Goal: Information Seeking & Learning: Find specific fact

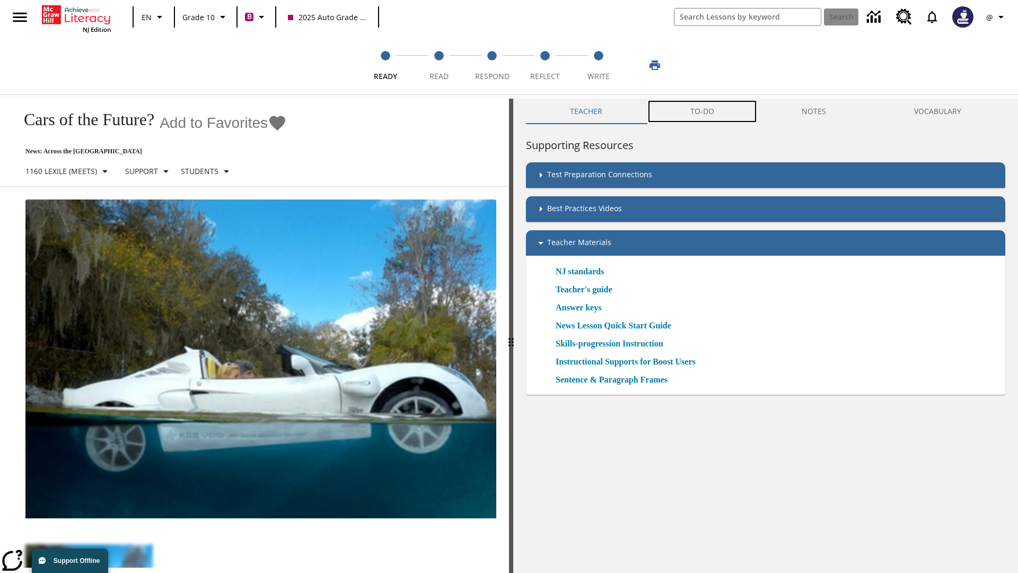
click at [703, 111] on button "TO-DO" at bounding box center [703, 111] width 112 height 25
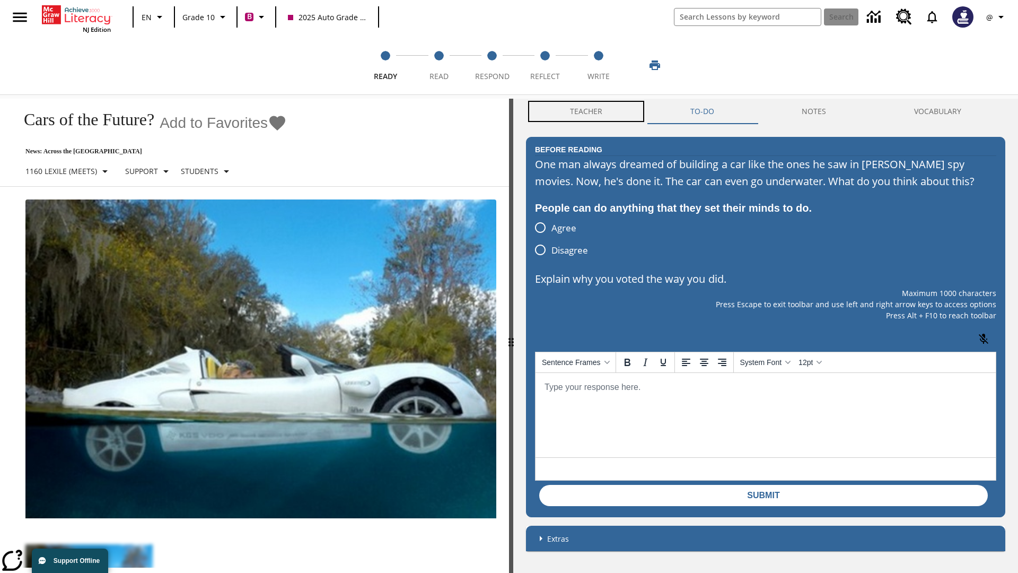
scroll to position [1, 0]
click at [587, 111] on button "Teacher" at bounding box center [586, 111] width 120 height 25
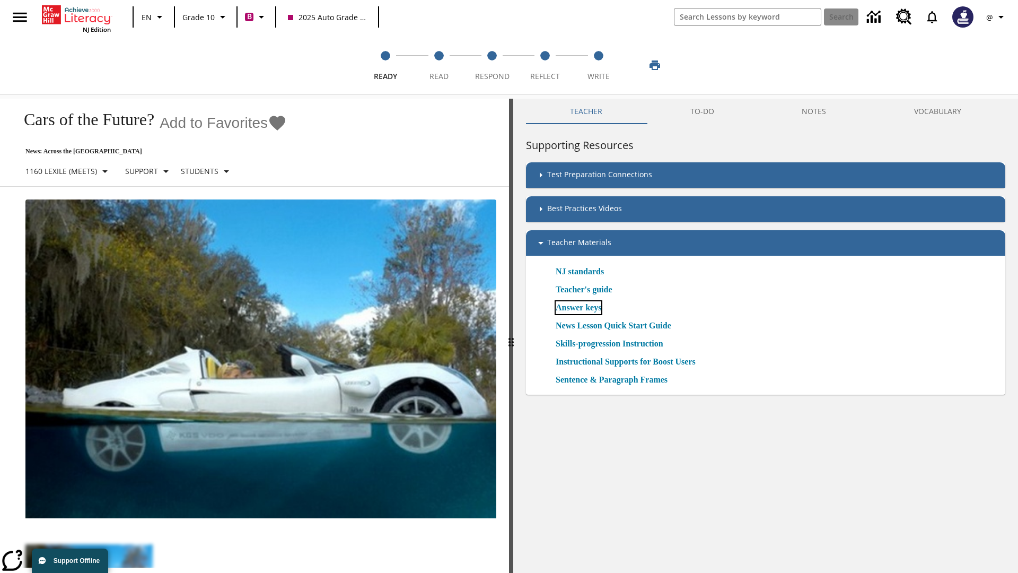
click at [582, 307] on link "Answer keys" at bounding box center [579, 307] width 46 height 13
click at [439, 65] on span "Read" at bounding box center [439, 72] width 19 height 19
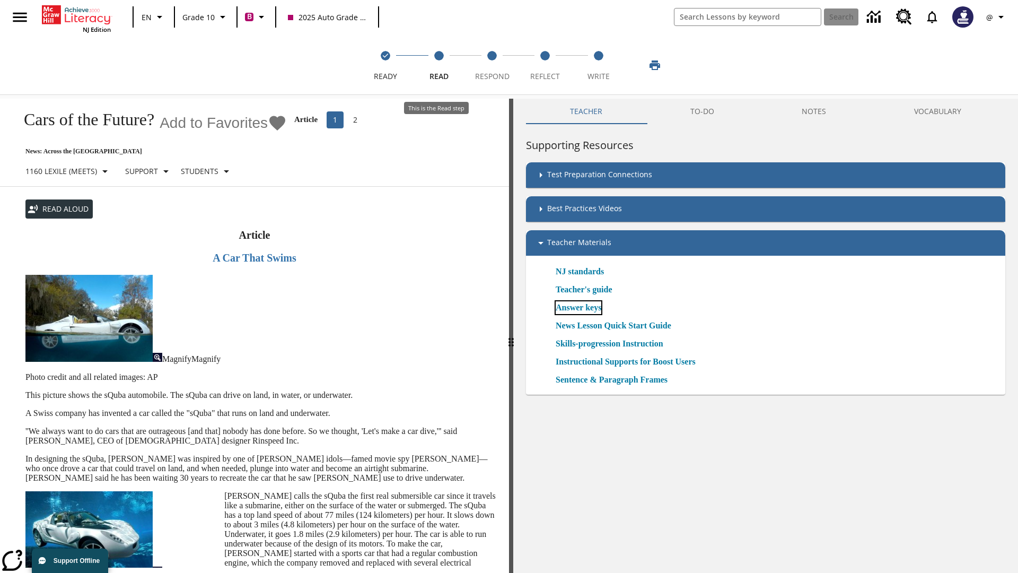
click at [582, 308] on link "Answer keys" at bounding box center [579, 307] width 46 height 13
click at [492, 65] on span "Respond" at bounding box center [492, 72] width 34 height 19
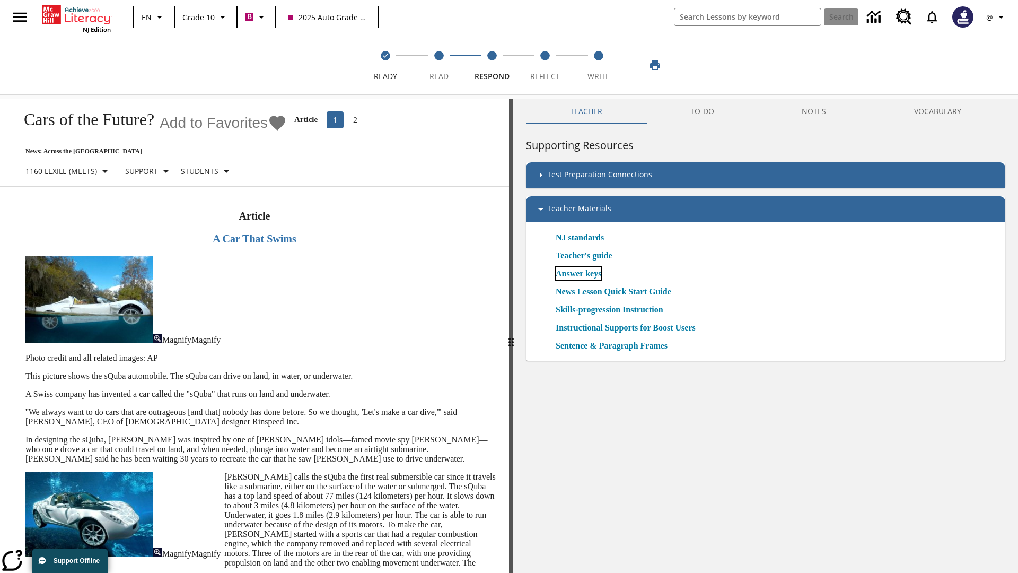
click at [582, 274] on link "Answer keys" at bounding box center [579, 273] width 46 height 13
click at [545, 65] on span "Reflect" at bounding box center [545, 72] width 30 height 19
